Goal: Task Accomplishment & Management: Use online tool/utility

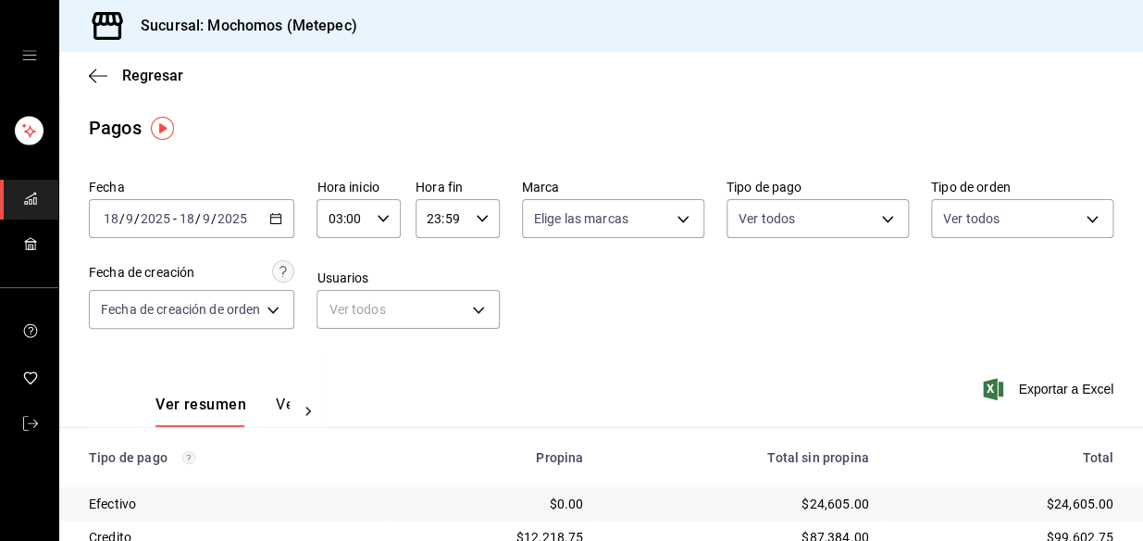
click at [272, 215] on \(Stroke\) "button" at bounding box center [275, 219] width 11 height 10
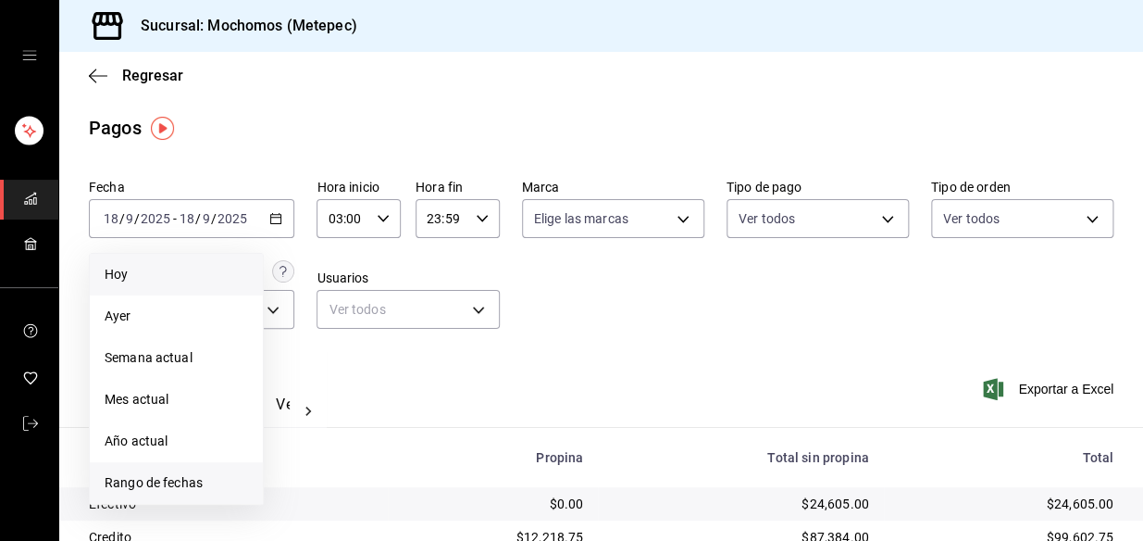
click at [167, 489] on span "Rango de fechas" at bounding box center [176, 482] width 143 height 19
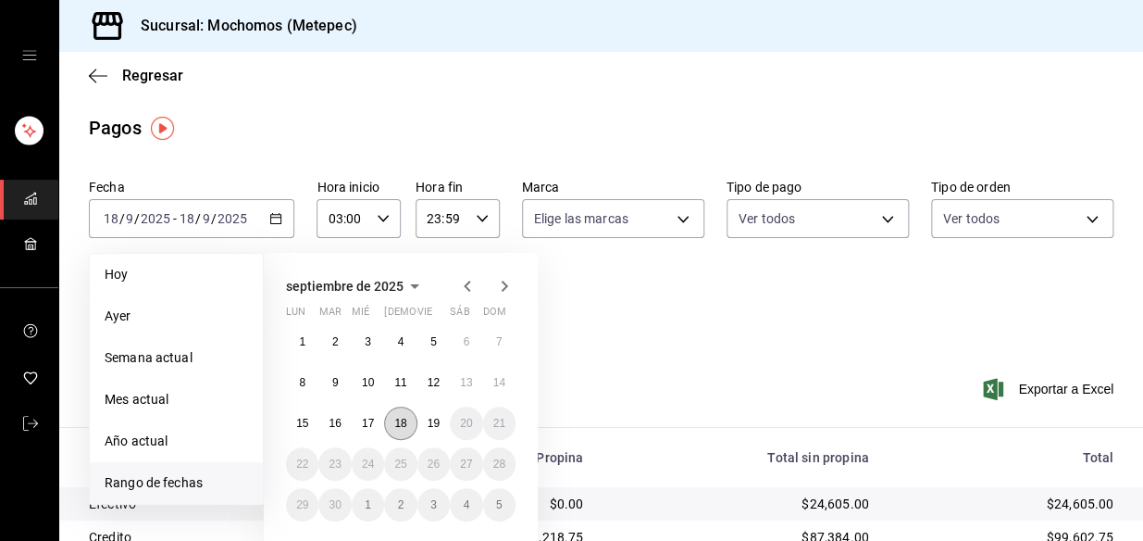
click at [398, 425] on abbr "18" at bounding box center [400, 423] width 12 height 13
click at [432, 418] on abbr "19" at bounding box center [434, 423] width 12 height 13
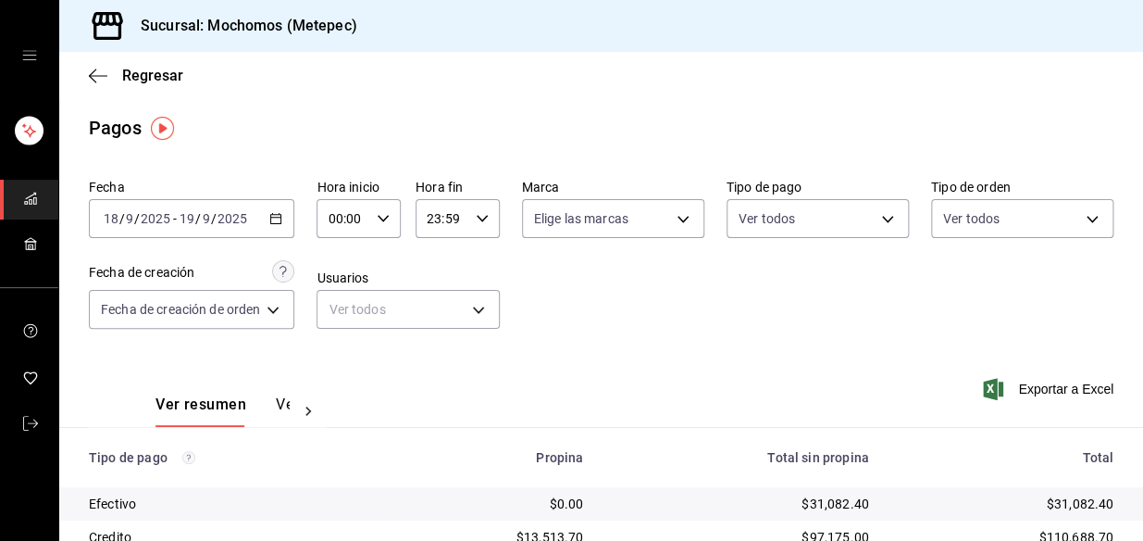
click at [383, 224] on icon "button" at bounding box center [383, 218] width 13 height 13
click at [338, 319] on span "03" at bounding box center [339, 315] width 12 height 15
type input "03:00"
click at [482, 229] on div at bounding box center [571, 270] width 1143 height 541
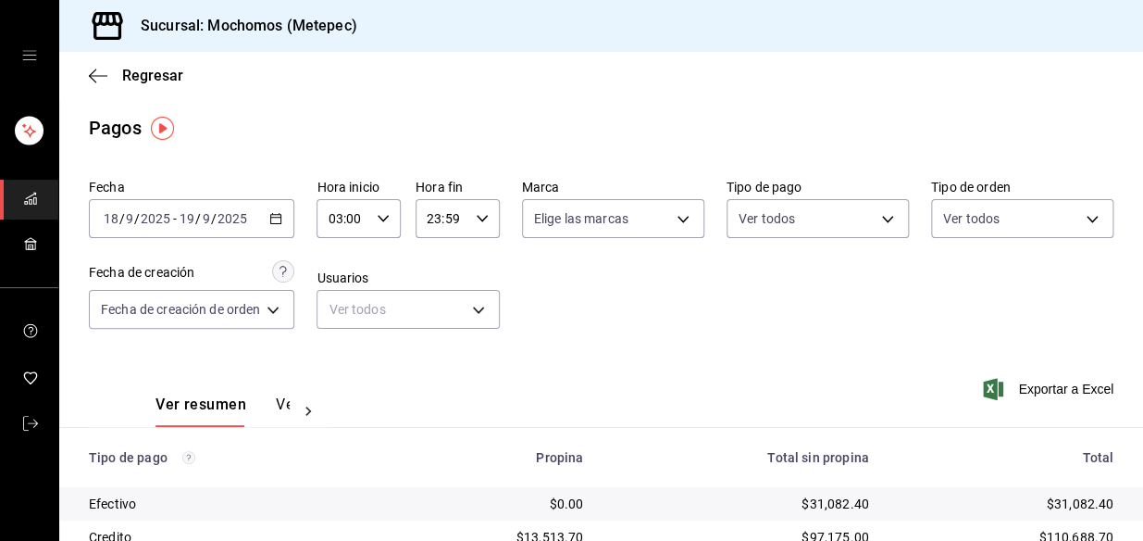
click at [483, 222] on icon "button" at bounding box center [482, 218] width 13 height 13
click at [443, 292] on button "04" at bounding box center [436, 275] width 34 height 37
type input "04:59"
click at [715, 305] on div at bounding box center [571, 270] width 1143 height 541
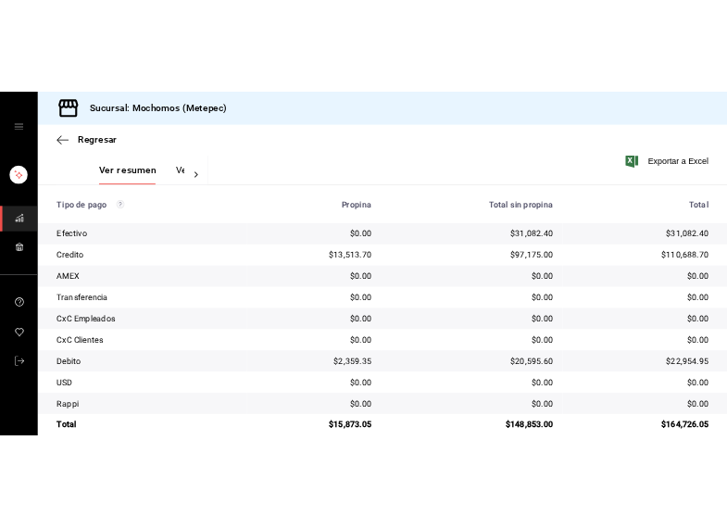
scroll to position [310, 0]
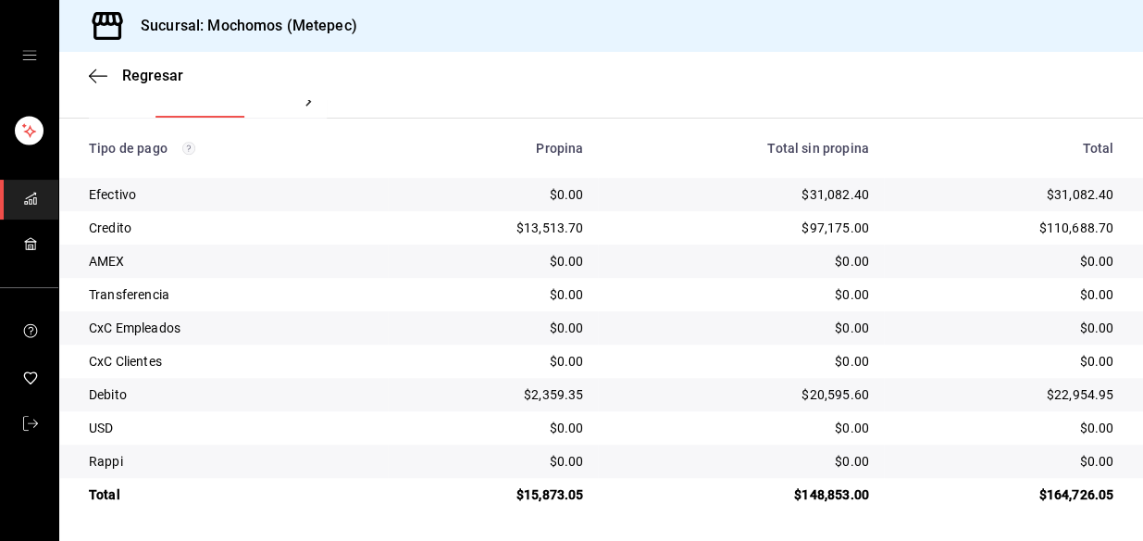
click at [1033, 194] on div "$31,082.40" at bounding box center [1006, 194] width 215 height 19
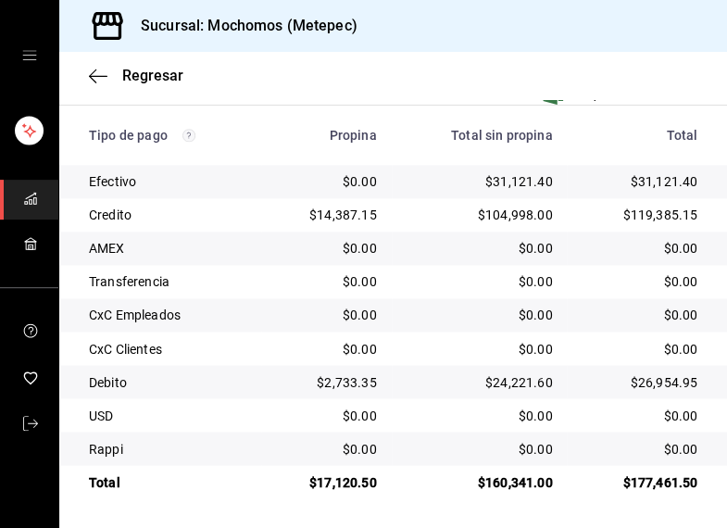
scroll to position [508, 0]
click at [393, 177] on td "$31,121.40" at bounding box center [480, 181] width 176 height 33
click at [468, 289] on div "$0.00" at bounding box center [479, 281] width 146 height 19
click at [530, 368] on td "$24,221.60" at bounding box center [480, 381] width 176 height 33
click at [493, 212] on div "$104,998.00" at bounding box center [479, 215] width 146 height 19
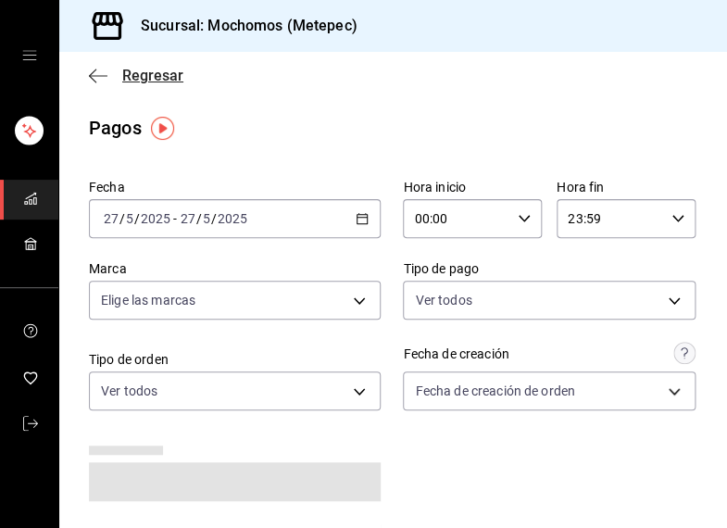
click at [92, 80] on icon "button" at bounding box center [98, 76] width 19 height 17
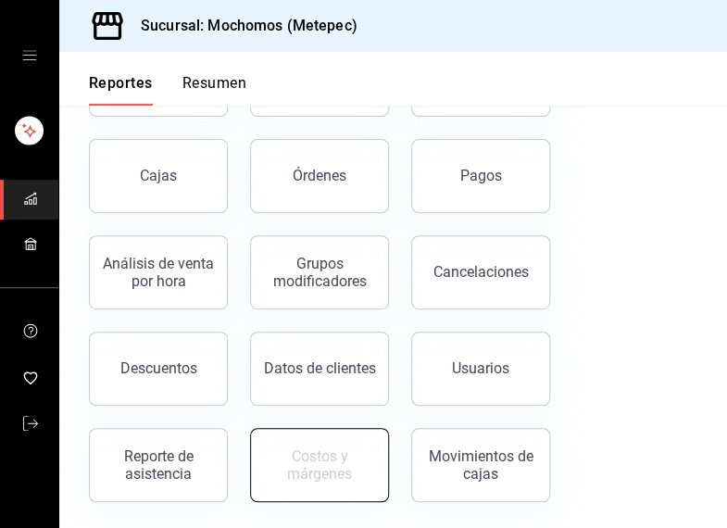
scroll to position [170, 0]
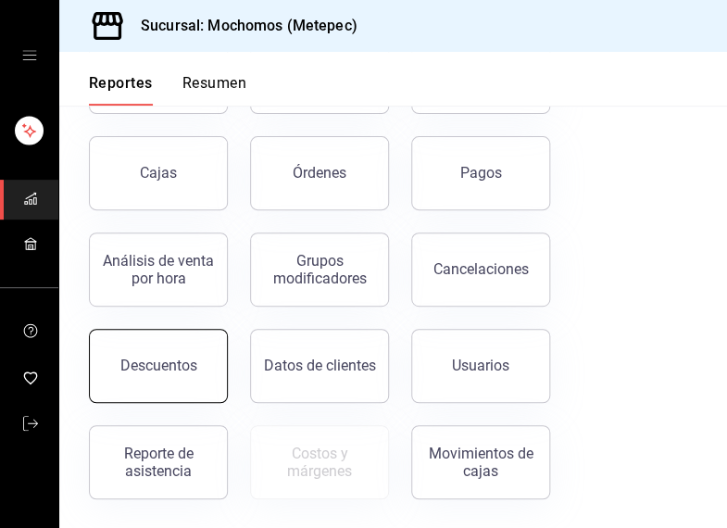
click at [132, 366] on div "Descuentos" at bounding box center [158, 365] width 77 height 18
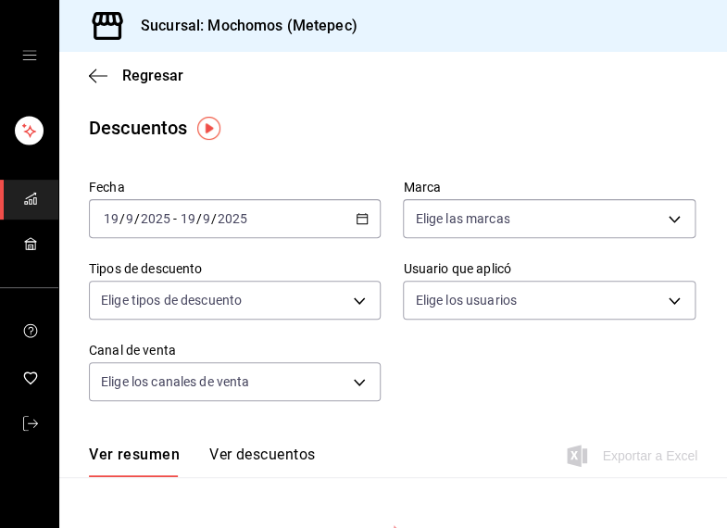
click at [357, 217] on \(Stroke\) "button" at bounding box center [362, 217] width 10 height 1
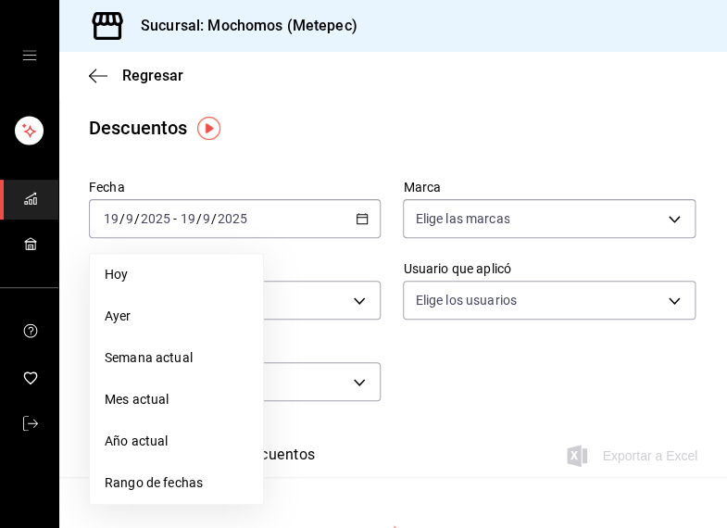
click at [174, 265] on span "Hoy" at bounding box center [176, 274] width 143 height 19
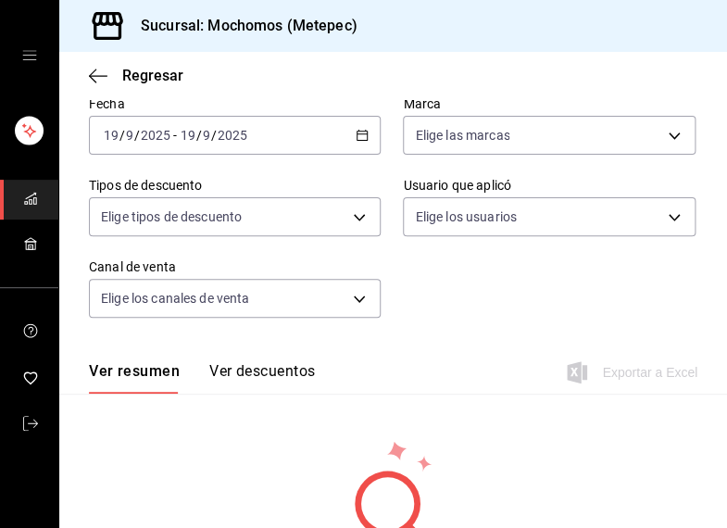
scroll to position [201, 0]
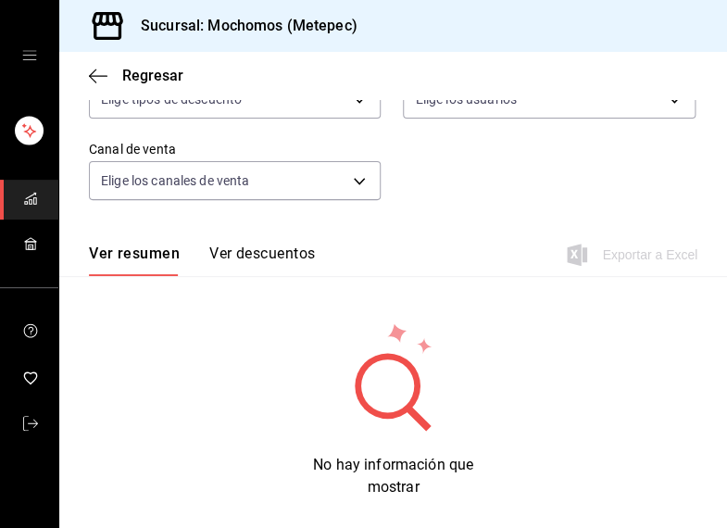
click at [505, 204] on div "Fecha 2025-09-19 19 / 9 / 2025 - 2025-09-19 19 / 9 / 2025 Marca Elige las marca…" at bounding box center [393, 96] width 608 height 252
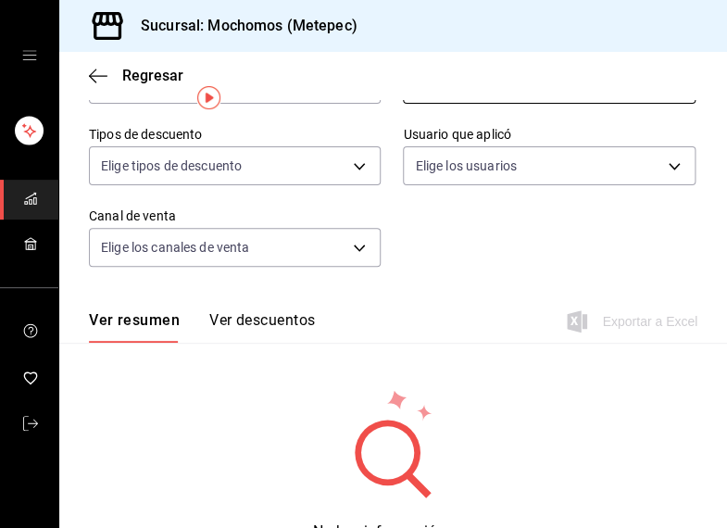
scroll to position [0, 0]
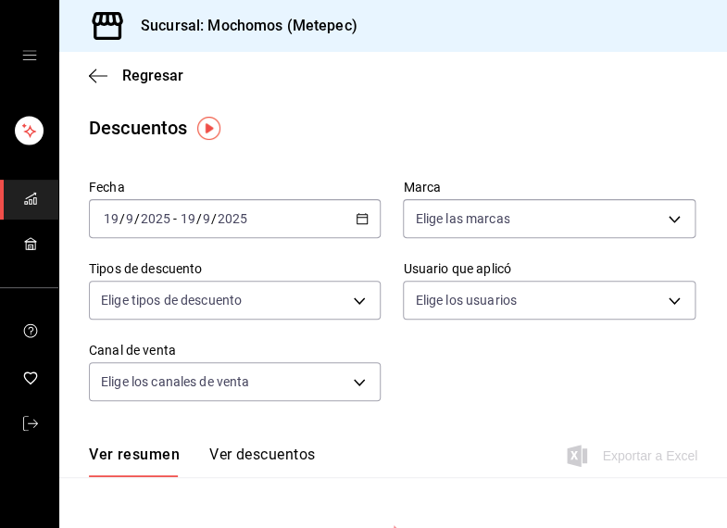
click at [361, 214] on \(Stroke\) "button" at bounding box center [361, 219] width 11 height 10
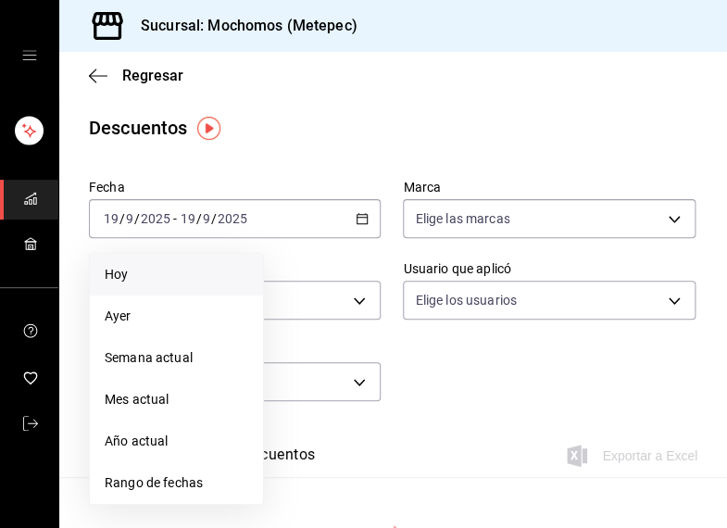
click at [131, 268] on span "Hoy" at bounding box center [176, 274] width 143 height 19
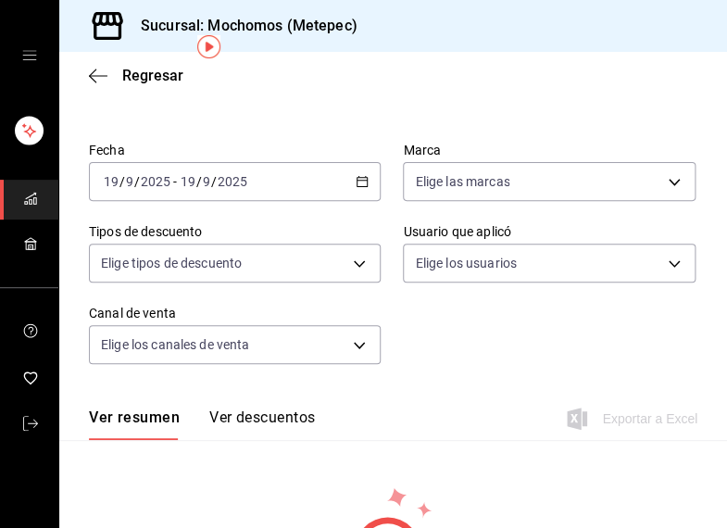
scroll to position [32, 0]
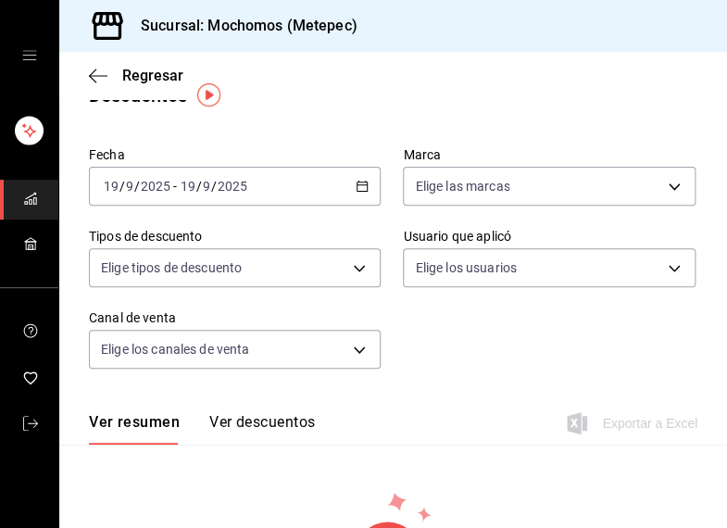
click at [295, 183] on div "2025-09-19 19 / 9 / 2025 - 2025-09-19 19 / 9 / 2025" at bounding box center [235, 186] width 292 height 39
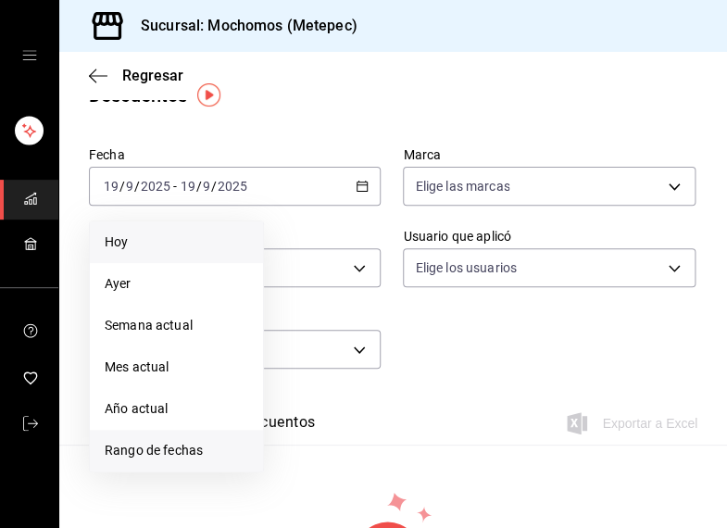
click at [186, 449] on span "Rango de fechas" at bounding box center [176, 450] width 143 height 19
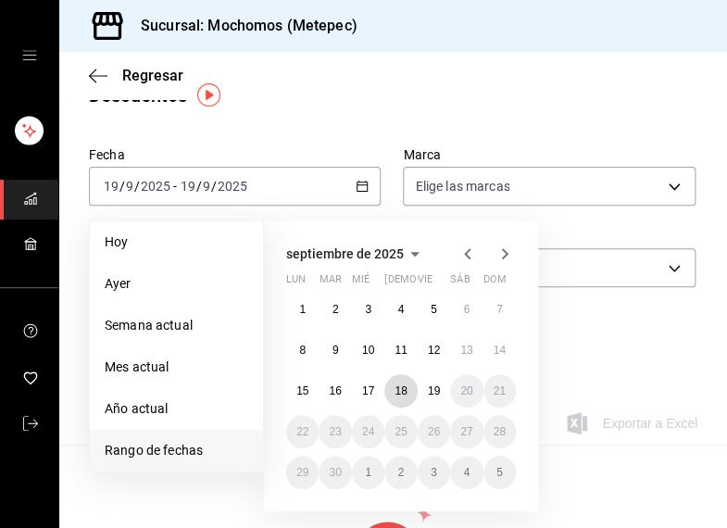
drag, startPoint x: 399, startPoint y: 386, endPoint x: 443, endPoint y: 375, distance: 45.8
click at [424, 379] on div "1 2 3 4 5 6 7 8 9 10 11 12 13 14 15 16 17 18 19 20 21 22 23 24 25 26 27 28 29 3…" at bounding box center [401, 391] width 230 height 196
click at [443, 377] on button "19" at bounding box center [434, 390] width 32 height 33
click at [432, 393] on abbr "19" at bounding box center [434, 390] width 12 height 13
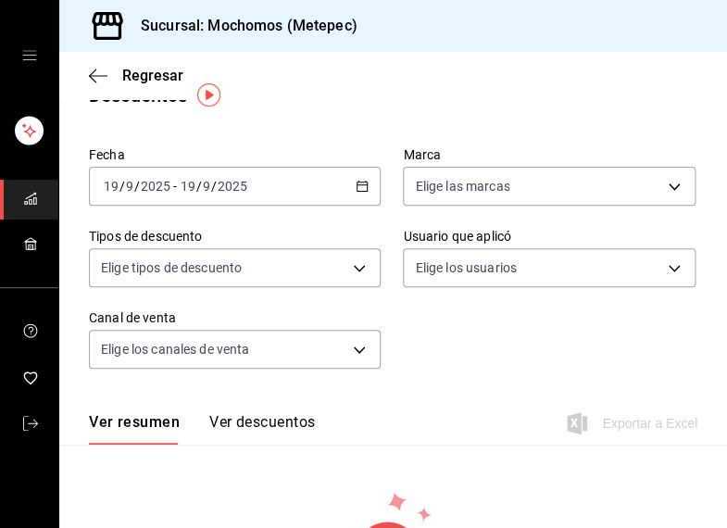
click at [360, 183] on icon "button" at bounding box center [361, 186] width 13 height 13
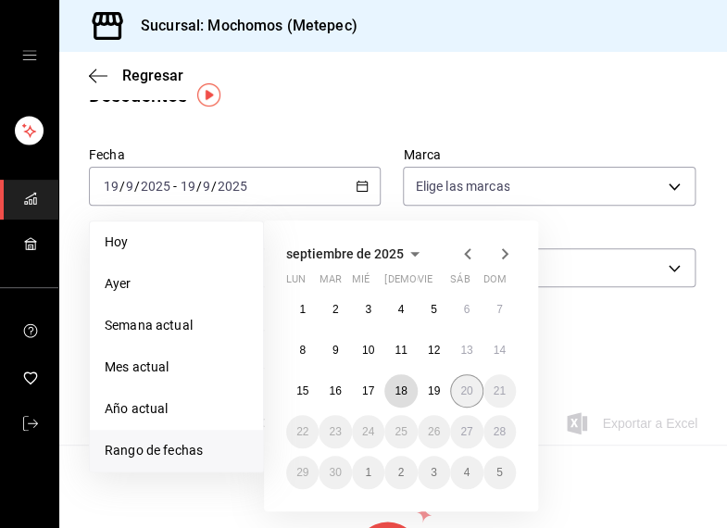
drag, startPoint x: 406, startPoint y: 381, endPoint x: 455, endPoint y: 387, distance: 48.5
click at [418, 380] on div "1 2 3 4 5 6 7 8 9 10 11 12 13 14 15 16 17 18 19 20 21 22 23 24 25 26 27 28 29 3…" at bounding box center [401, 391] width 230 height 196
click at [430, 387] on abbr "19" at bounding box center [434, 390] width 12 height 13
click at [395, 397] on button "18" at bounding box center [400, 390] width 32 height 33
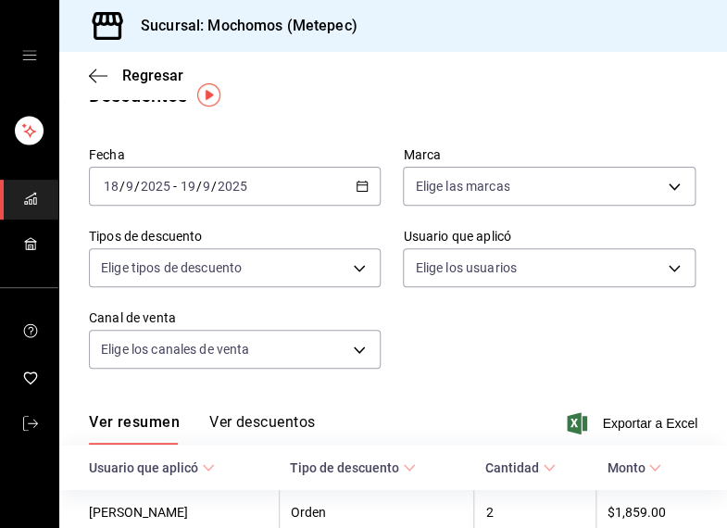
click at [484, 321] on div "Fecha 2025-09-18 18 / 9 / 2025 - 2025-09-19 19 / 9 / 2025 Marca Elige las marca…" at bounding box center [393, 265] width 608 height 252
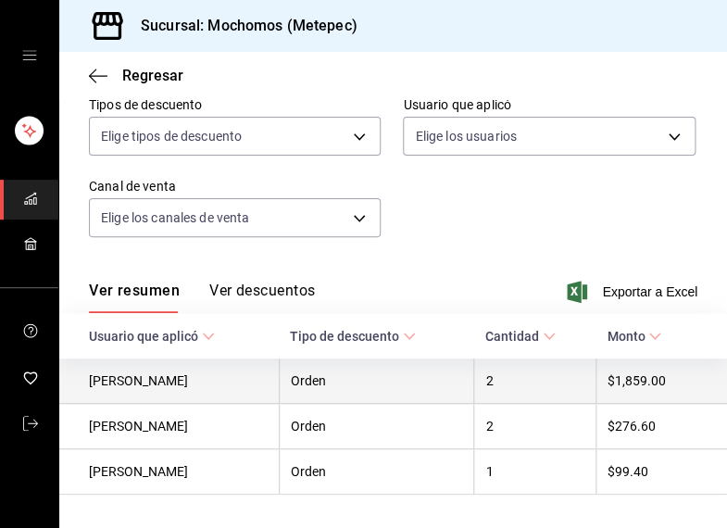
scroll to position [209, 0]
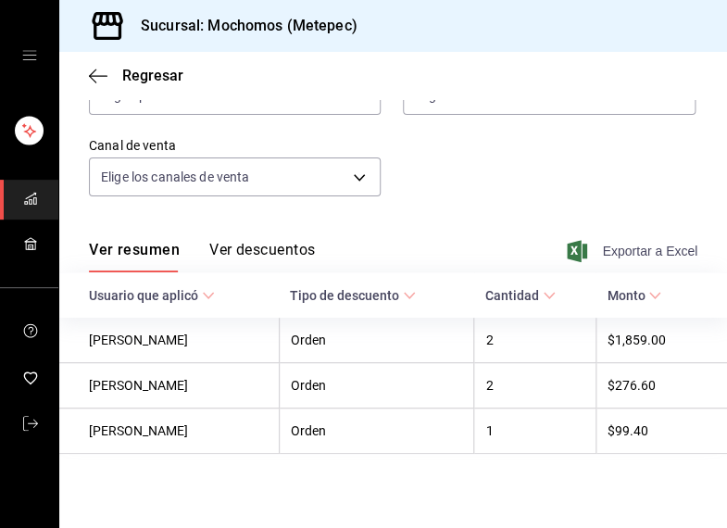
click at [627, 242] on span "Exportar a Excel" at bounding box center [633, 251] width 127 height 22
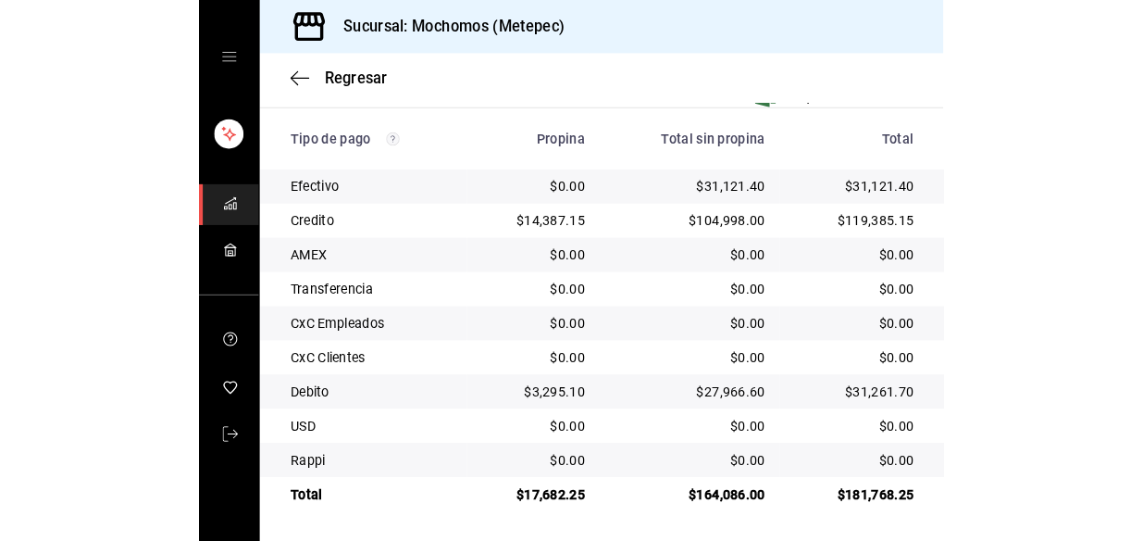
scroll to position [311, 0]
